Goal: Task Accomplishment & Management: Complete application form

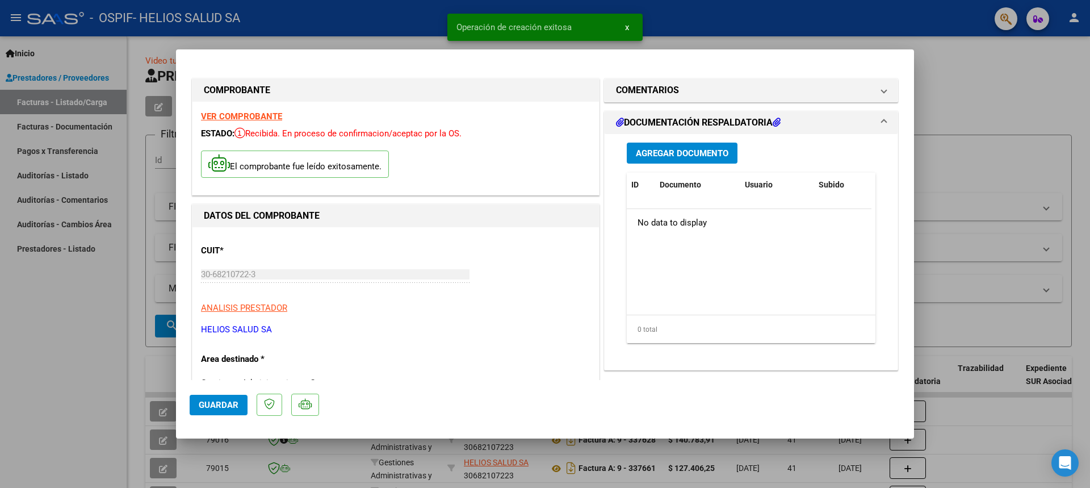
click at [218, 404] on span "Guardar" at bounding box center [219, 405] width 40 height 10
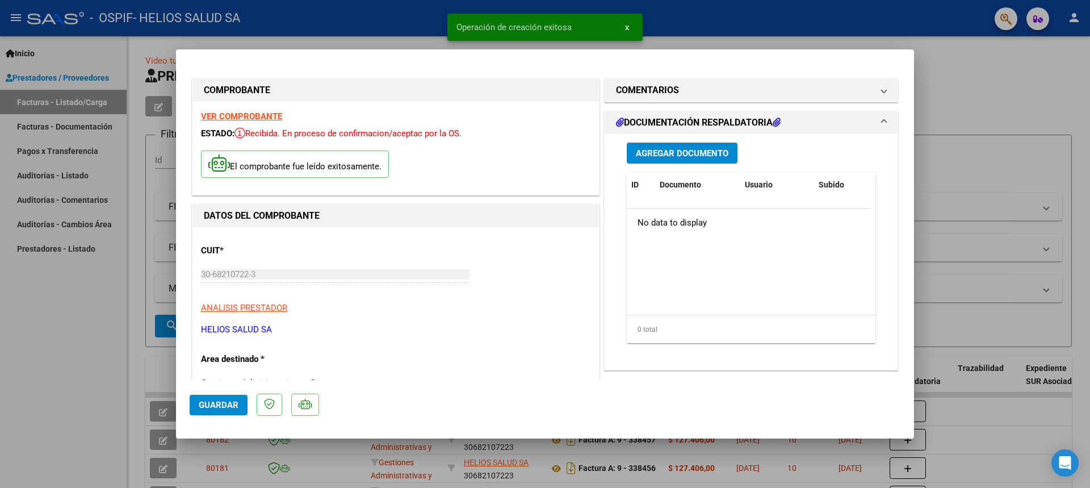
click at [218, 404] on span "Guardar" at bounding box center [219, 405] width 40 height 10
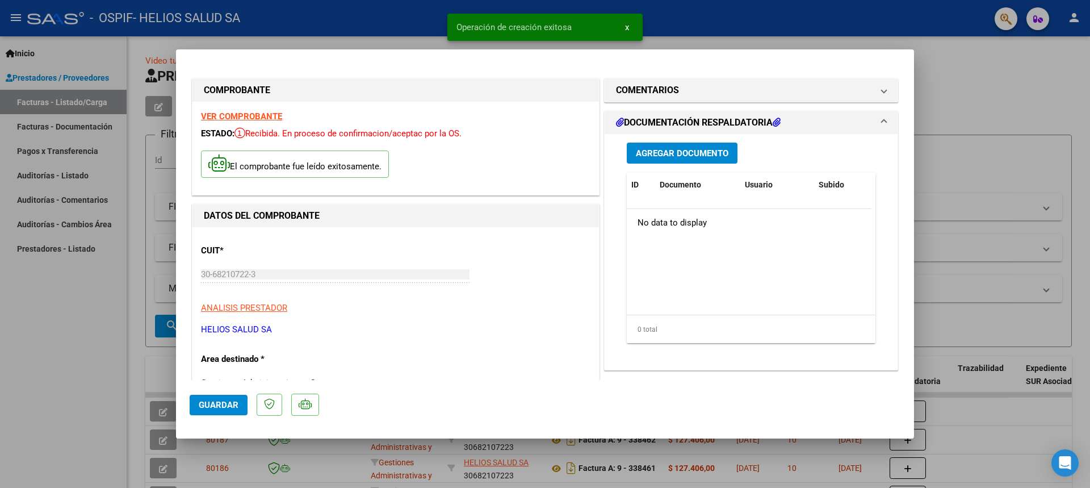
click at [218, 404] on span "Guardar" at bounding box center [219, 405] width 40 height 10
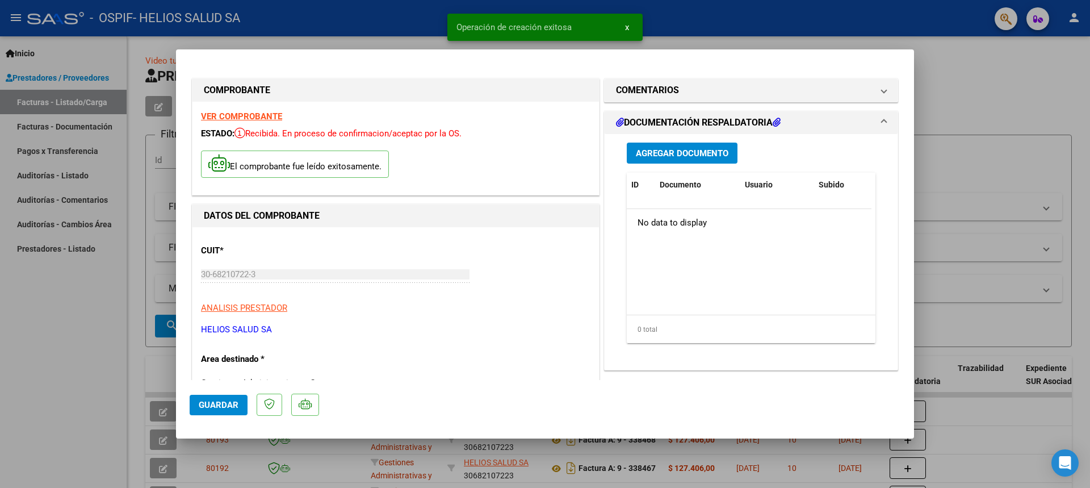
click at [218, 404] on span "Guardar" at bounding box center [219, 405] width 40 height 10
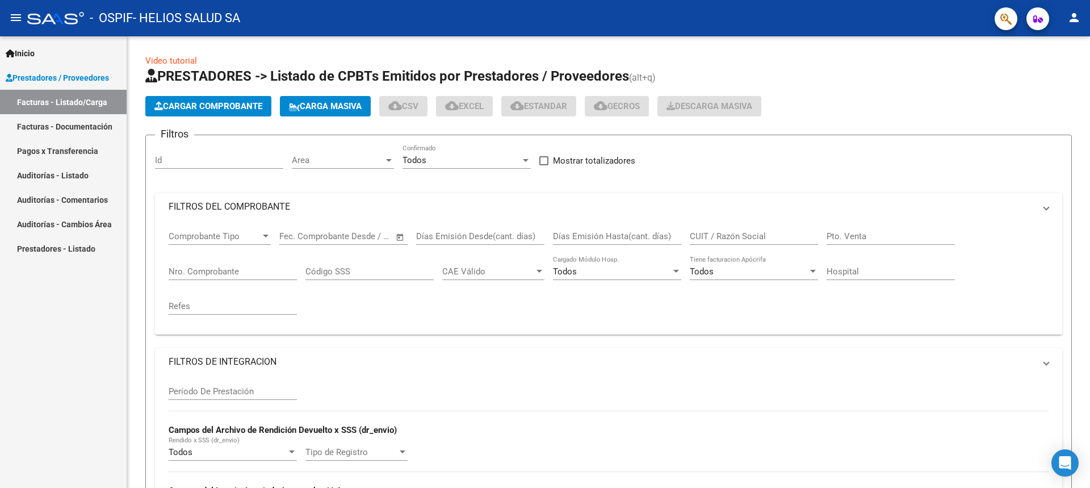
click at [210, 106] on span "Cargar Comprobante" at bounding box center [208, 106] width 108 height 10
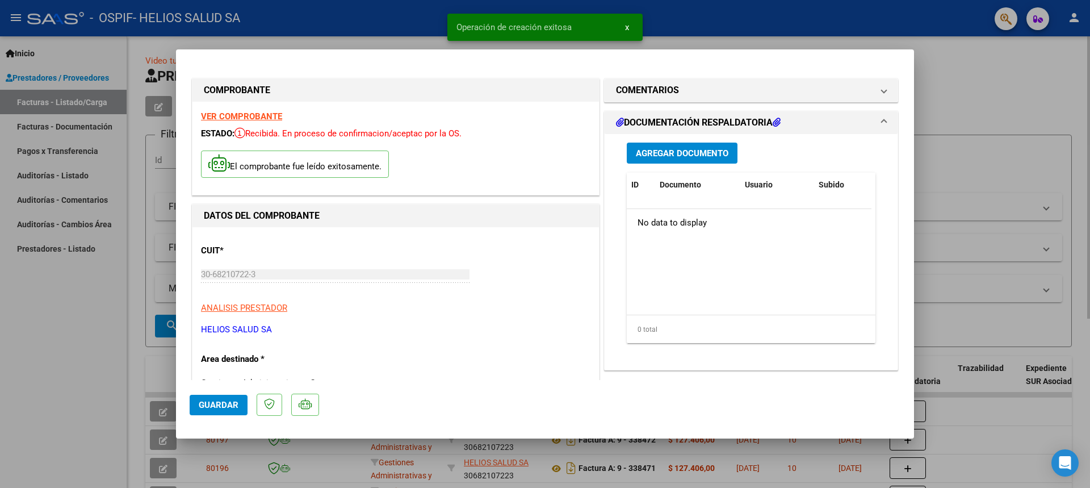
click at [218, 404] on span "Guardar" at bounding box center [219, 405] width 40 height 10
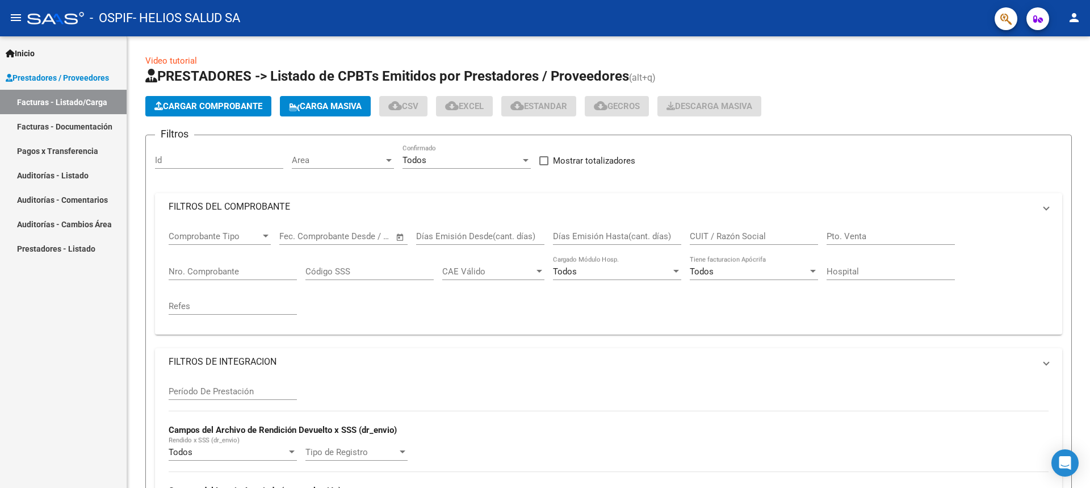
click at [210, 106] on span "Cargar Comprobante" at bounding box center [208, 106] width 108 height 10
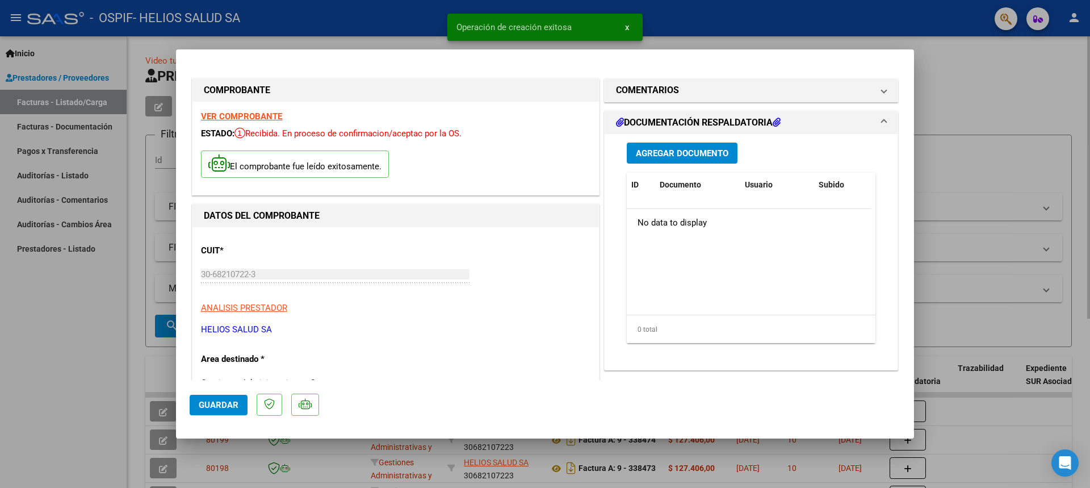
click at [218, 404] on span "Guardar" at bounding box center [219, 405] width 40 height 10
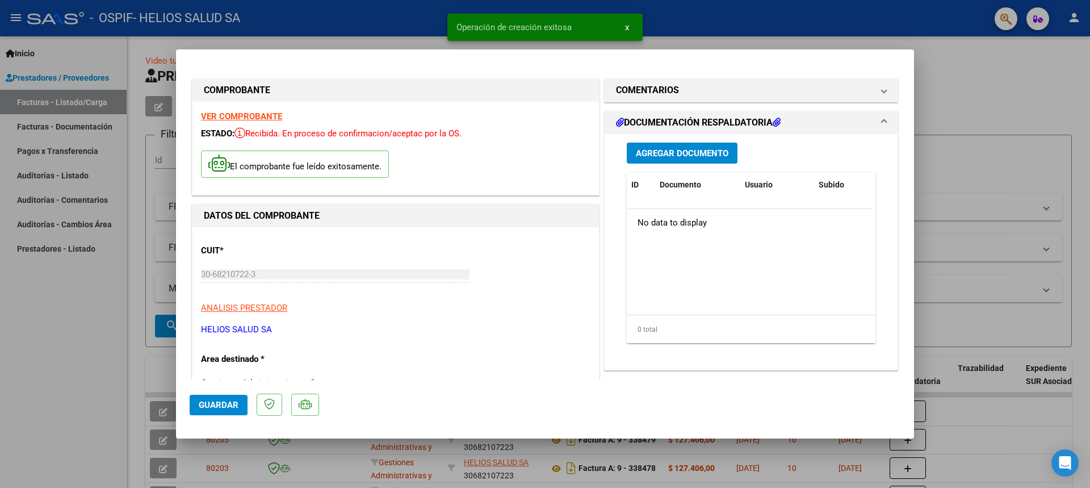
click at [218, 404] on span "Guardar" at bounding box center [219, 405] width 40 height 10
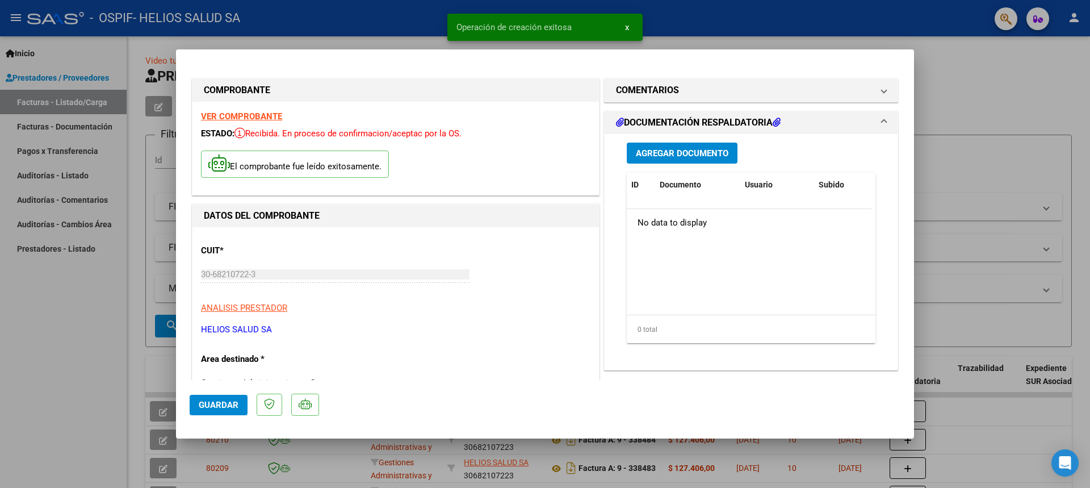
click at [218, 404] on span "Guardar" at bounding box center [219, 405] width 40 height 10
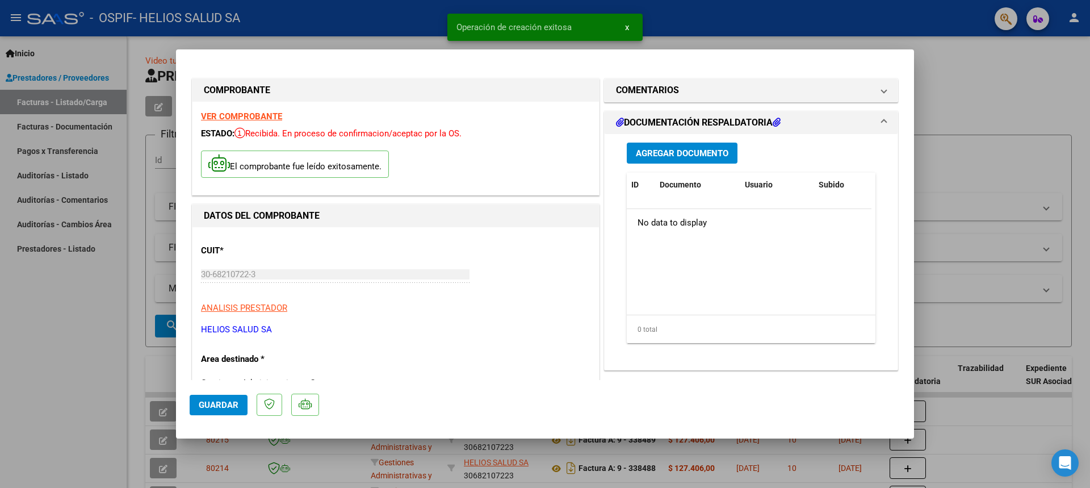
click at [218, 404] on span "Guardar" at bounding box center [219, 405] width 40 height 10
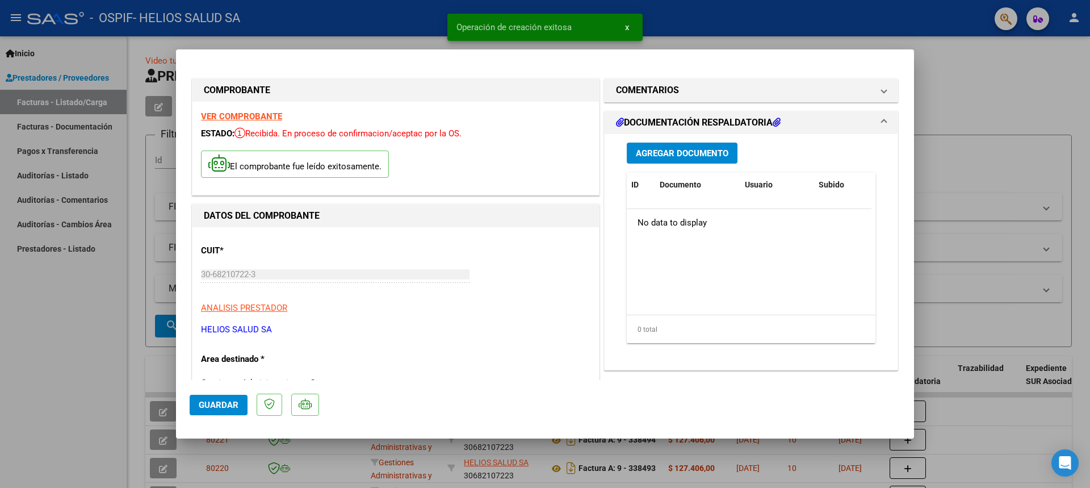
click at [218, 404] on span "Guardar" at bounding box center [219, 405] width 40 height 10
